Goal: Transaction & Acquisition: Obtain resource

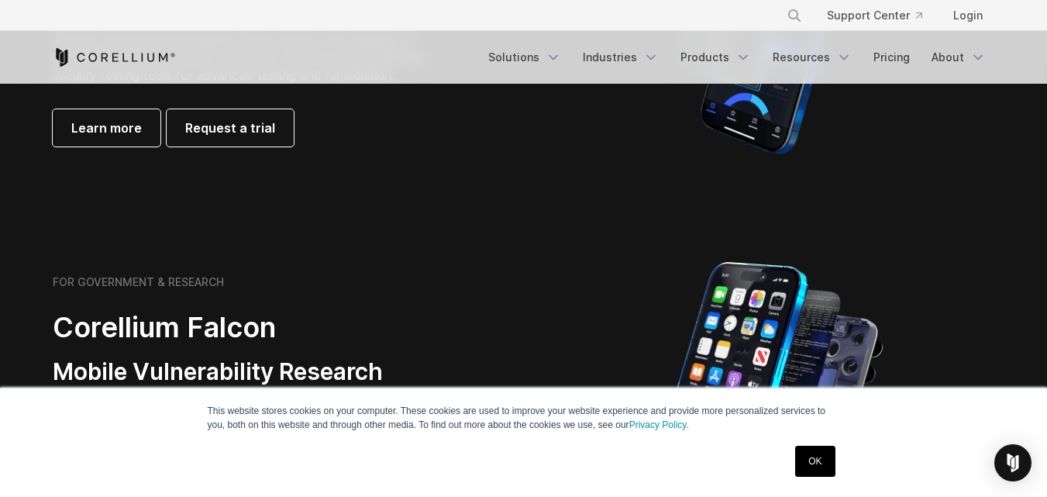
scroll to position [563, 0]
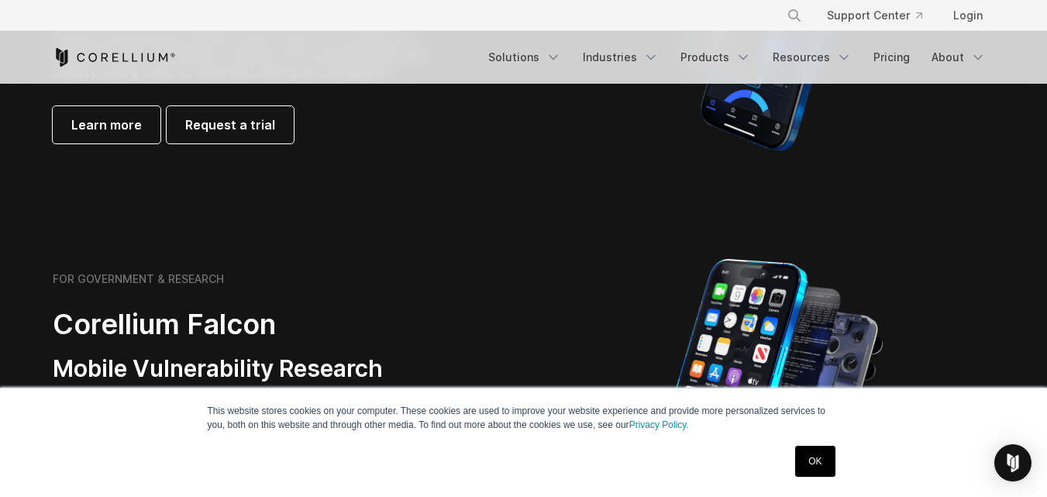
click at [812, 457] on link "OK" at bounding box center [815, 461] width 40 height 31
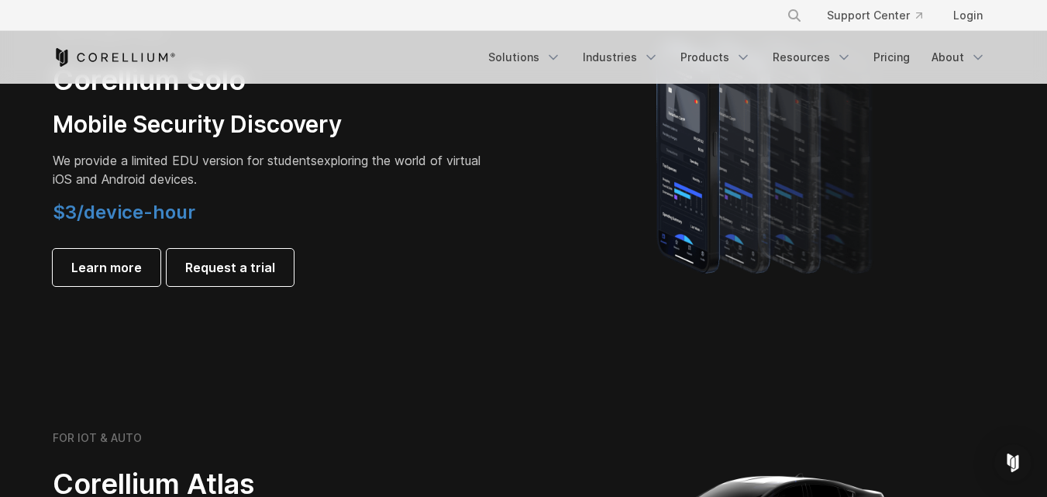
scroll to position [1167, 0]
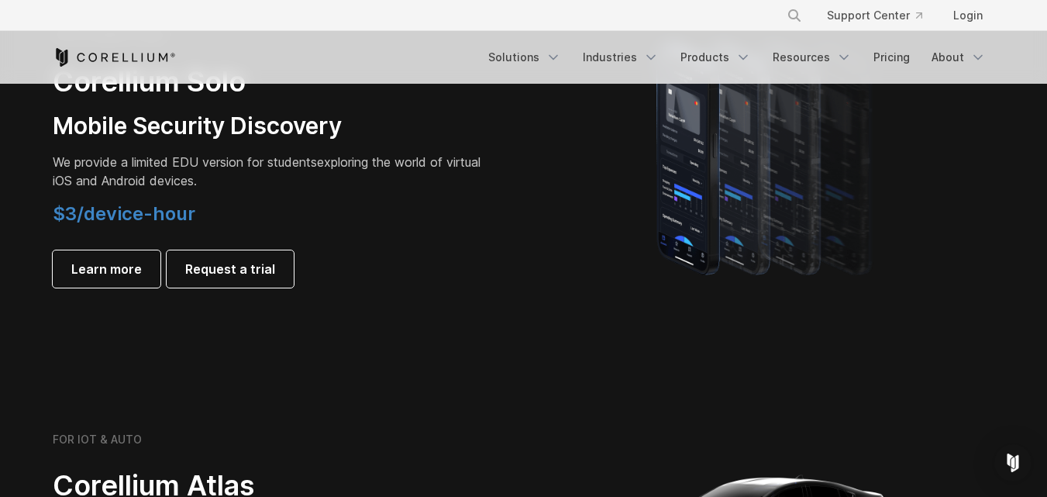
drag, startPoint x: 541, startPoint y: 480, endPoint x: 410, endPoint y: 373, distance: 169.5
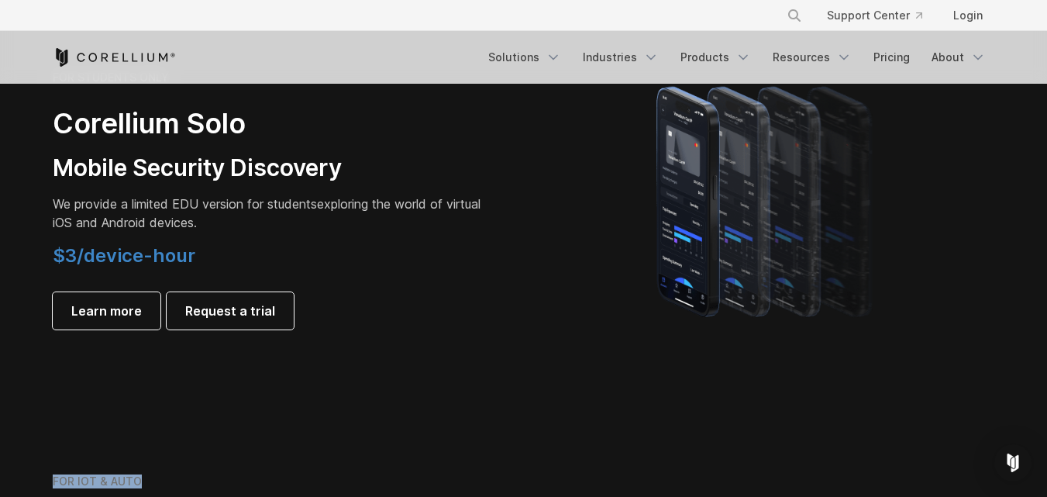
scroll to position [1123, 0]
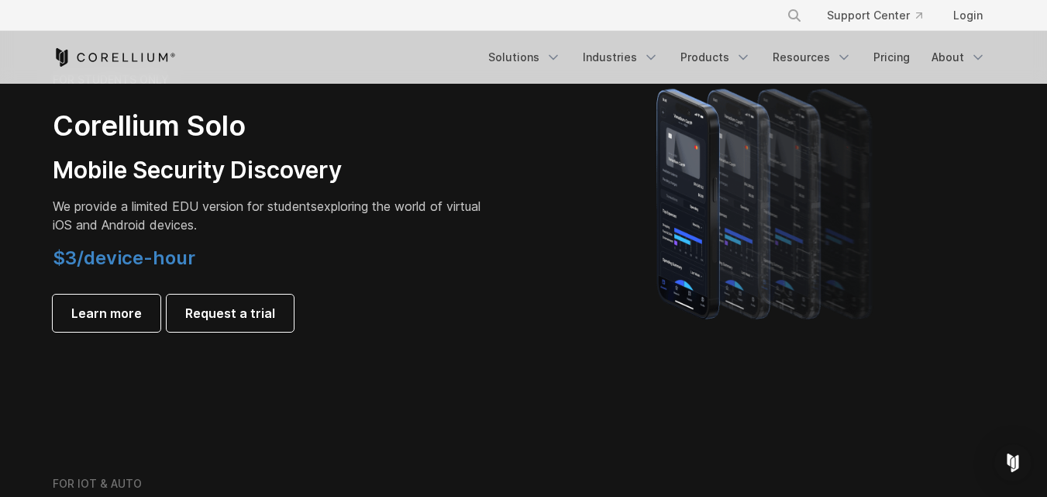
click at [410, 373] on section "FOR STUDENTS ONLY Corellium Solo Mobile Security Discovery We provide a limited…" at bounding box center [523, 202] width 1047 height 370
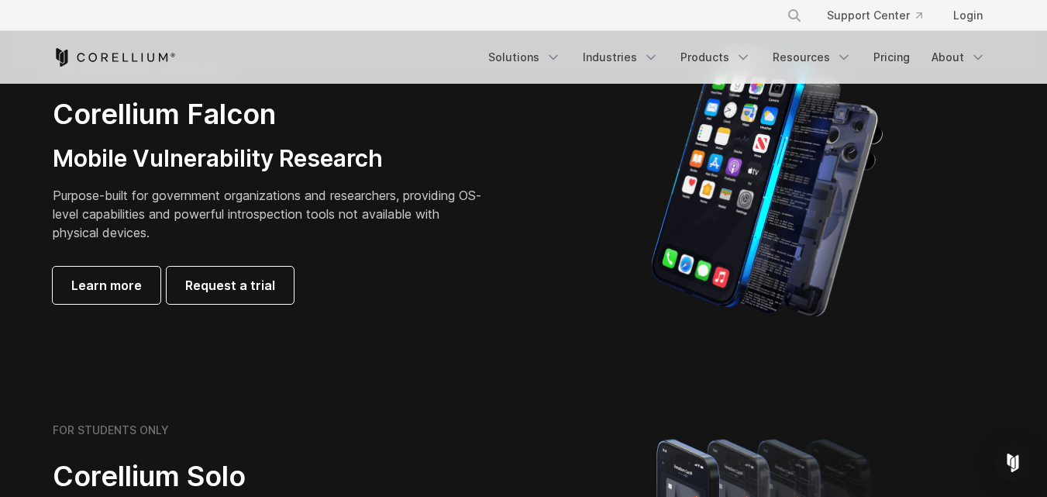
scroll to position [751, 0]
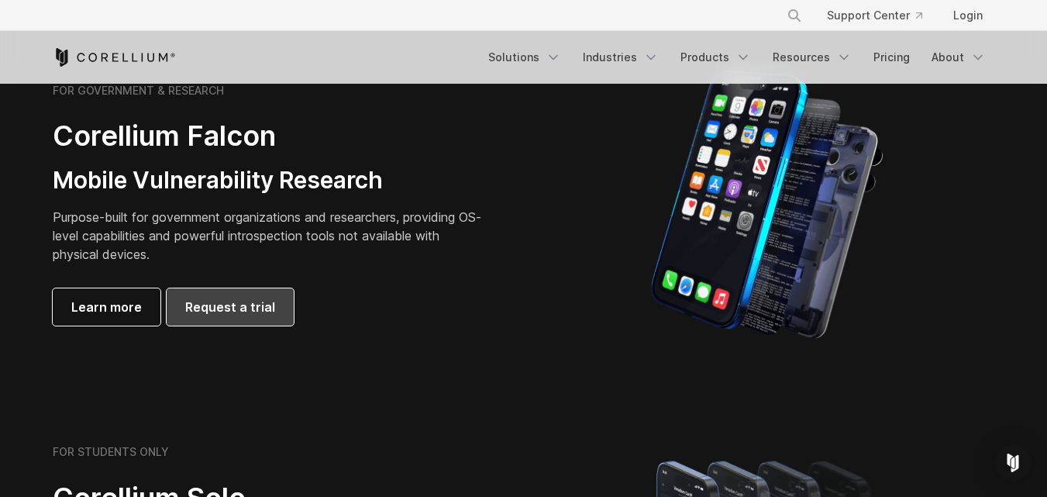
click at [226, 301] on span "Request a trial" at bounding box center [230, 307] width 90 height 19
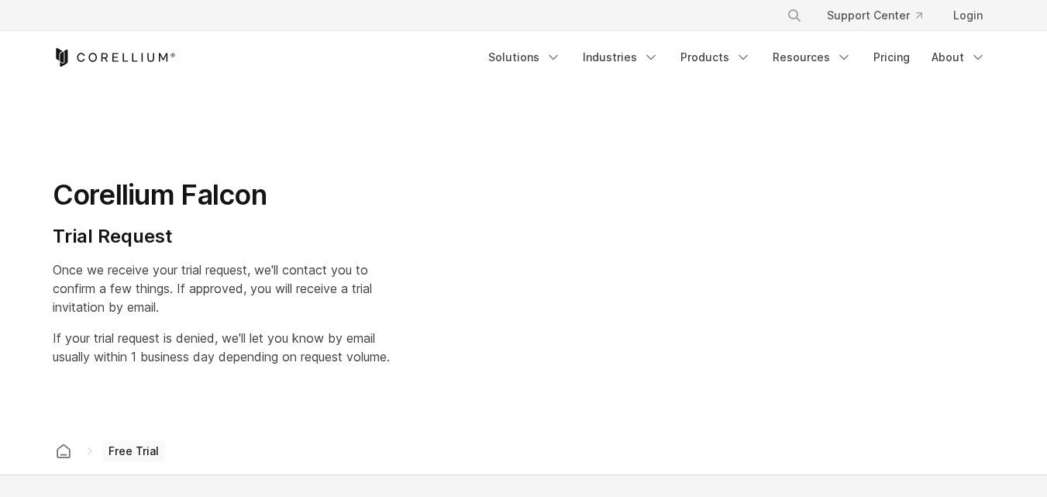
select select "**"
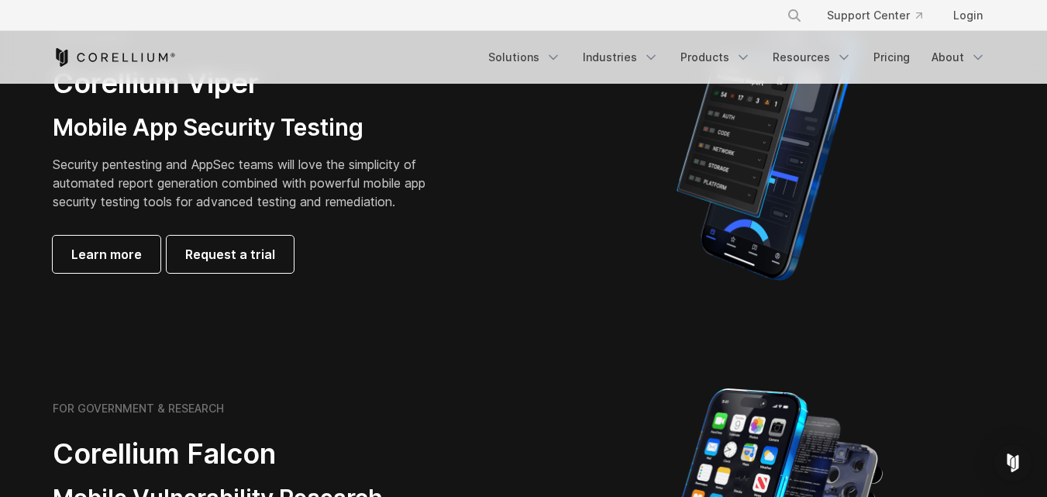
scroll to position [379, 0]
